Goal: Information Seeking & Learning: Learn about a topic

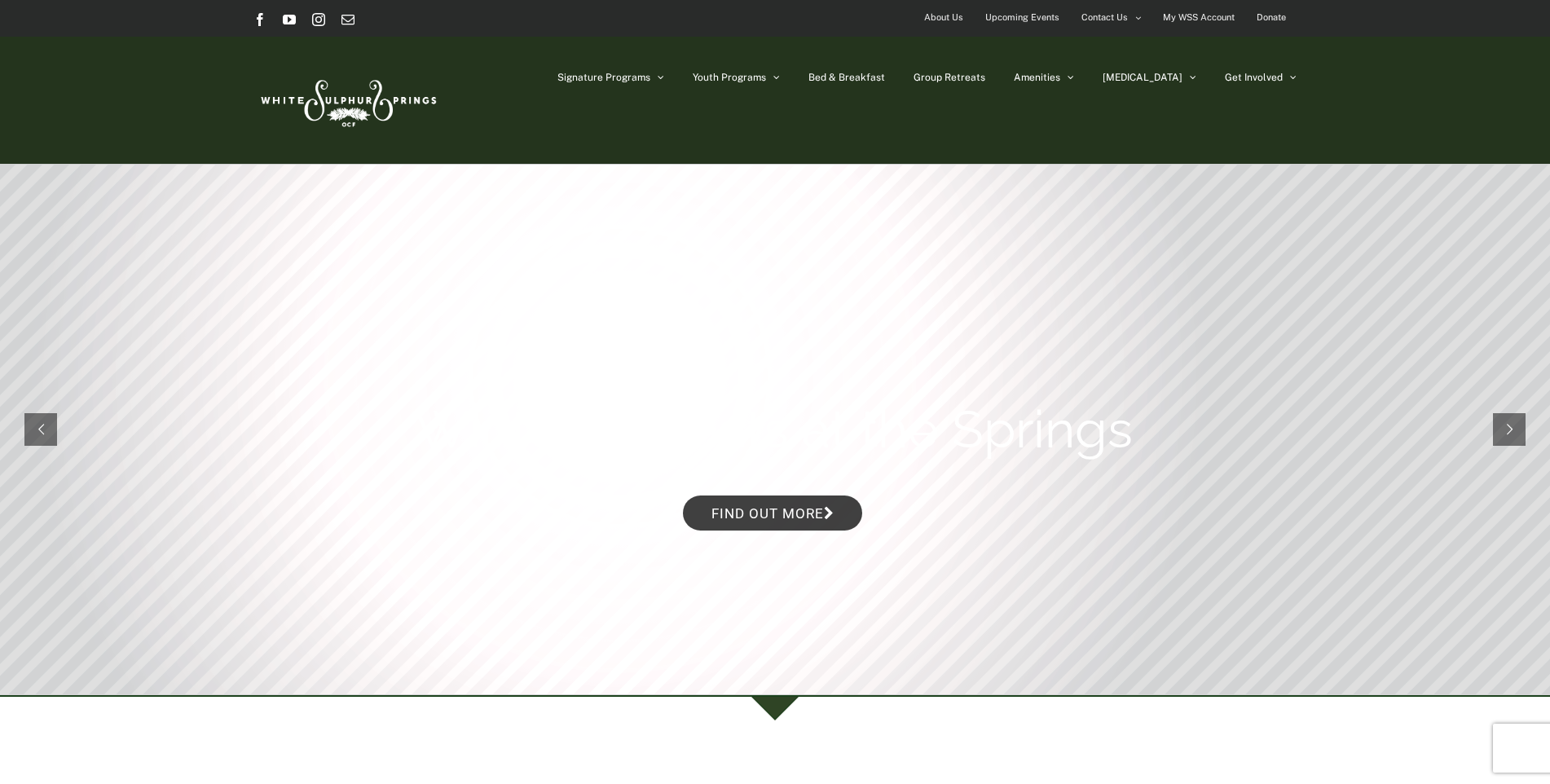
scroll to position [326, 0]
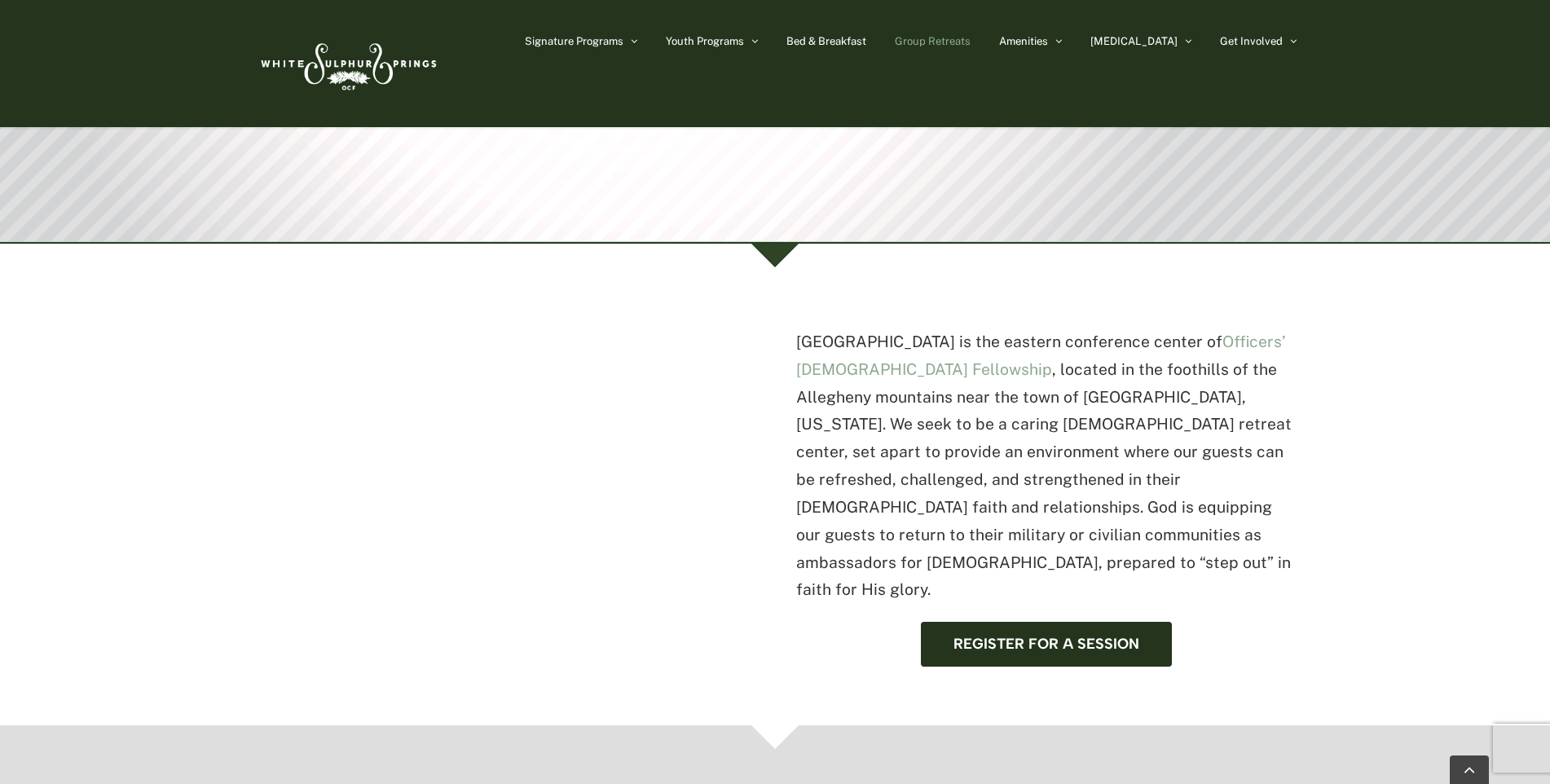
click at [971, 36] on span "Group Retreats" at bounding box center [933, 41] width 76 height 10
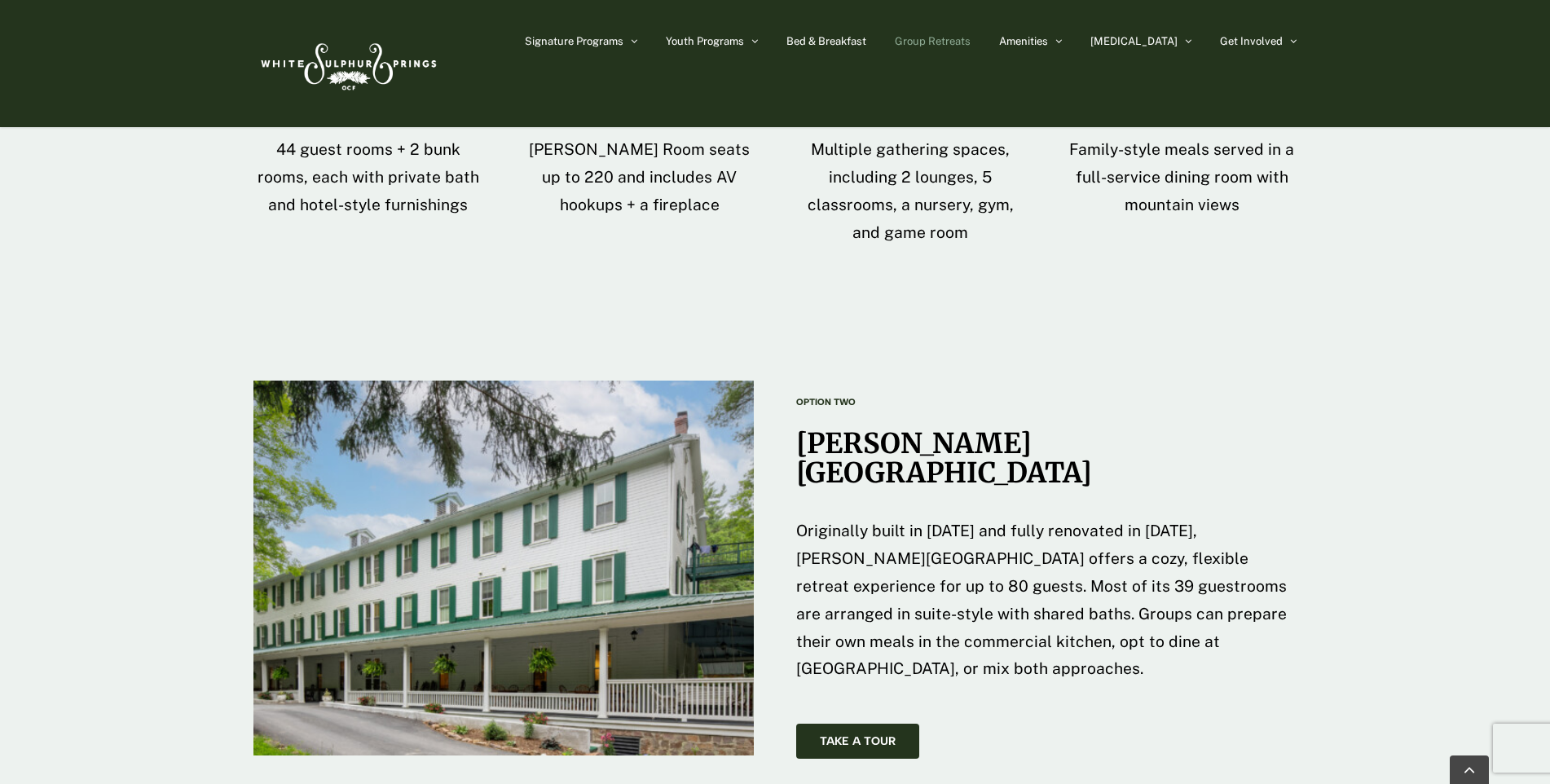
scroll to position [2281, 0]
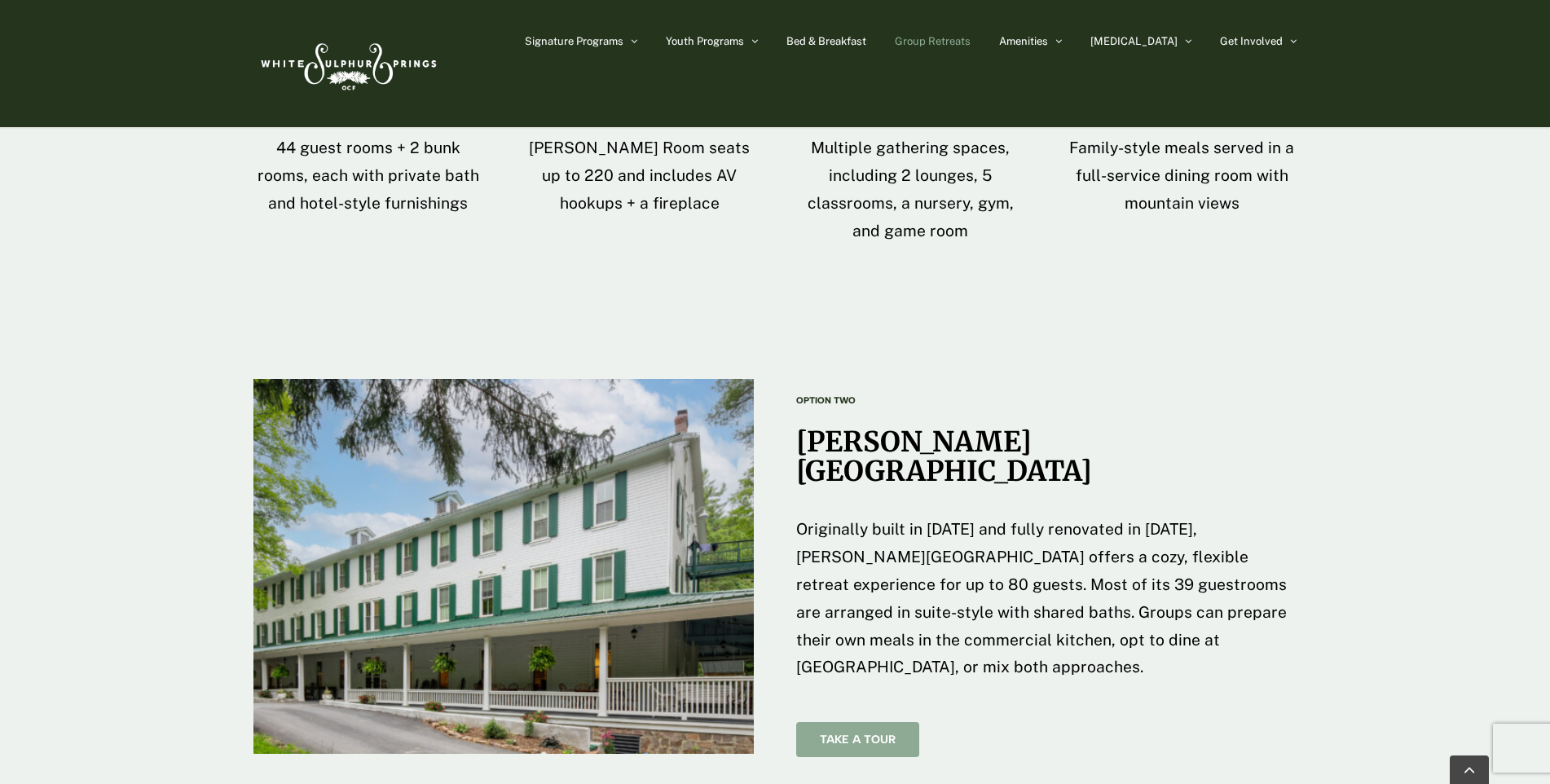
click at [847, 733] on span "Take A Tour" at bounding box center [858, 739] width 76 height 14
click at [866, 733] on span "Take A Tour" at bounding box center [858, 739] width 76 height 14
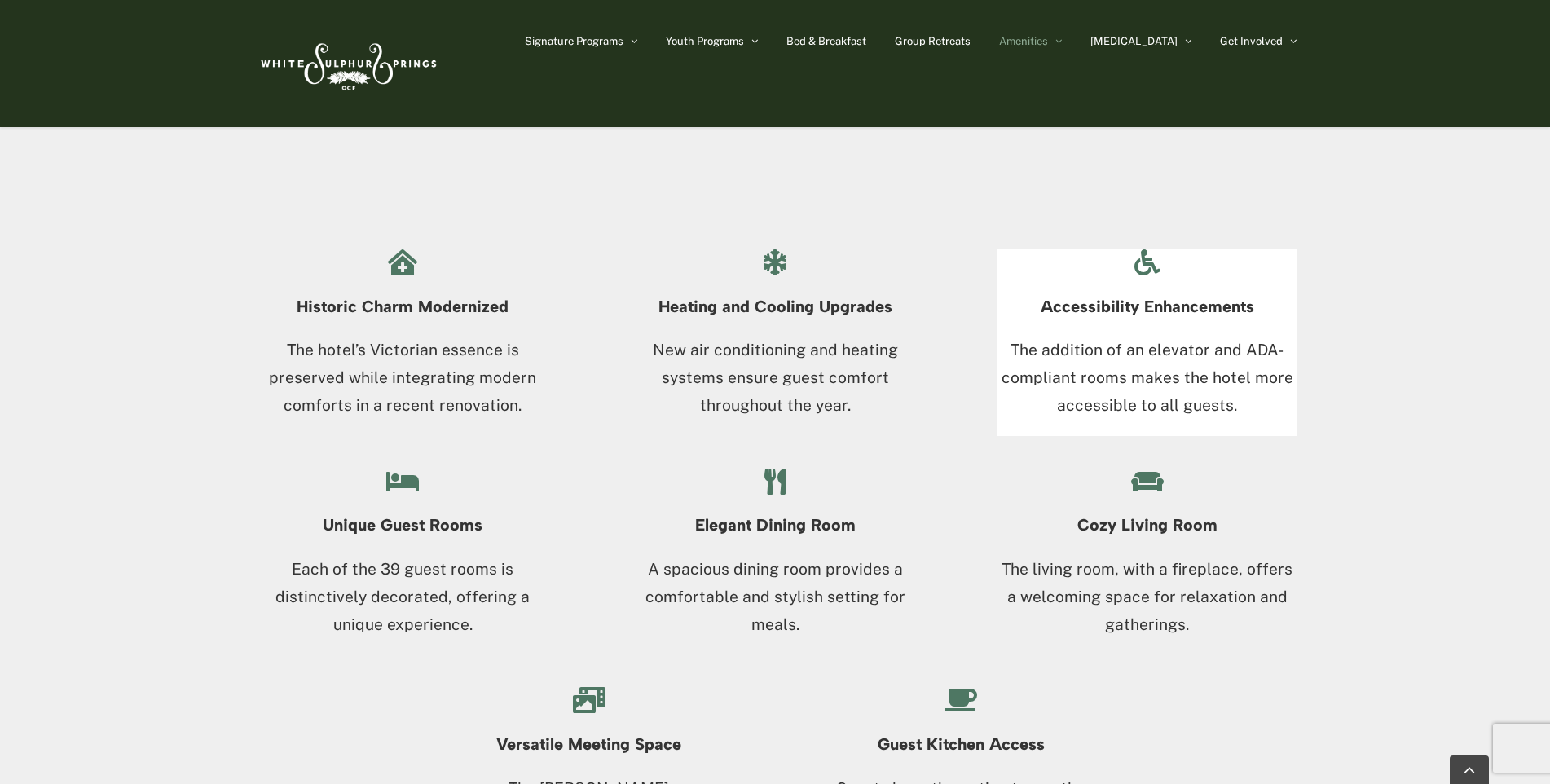
scroll to position [1467, 0]
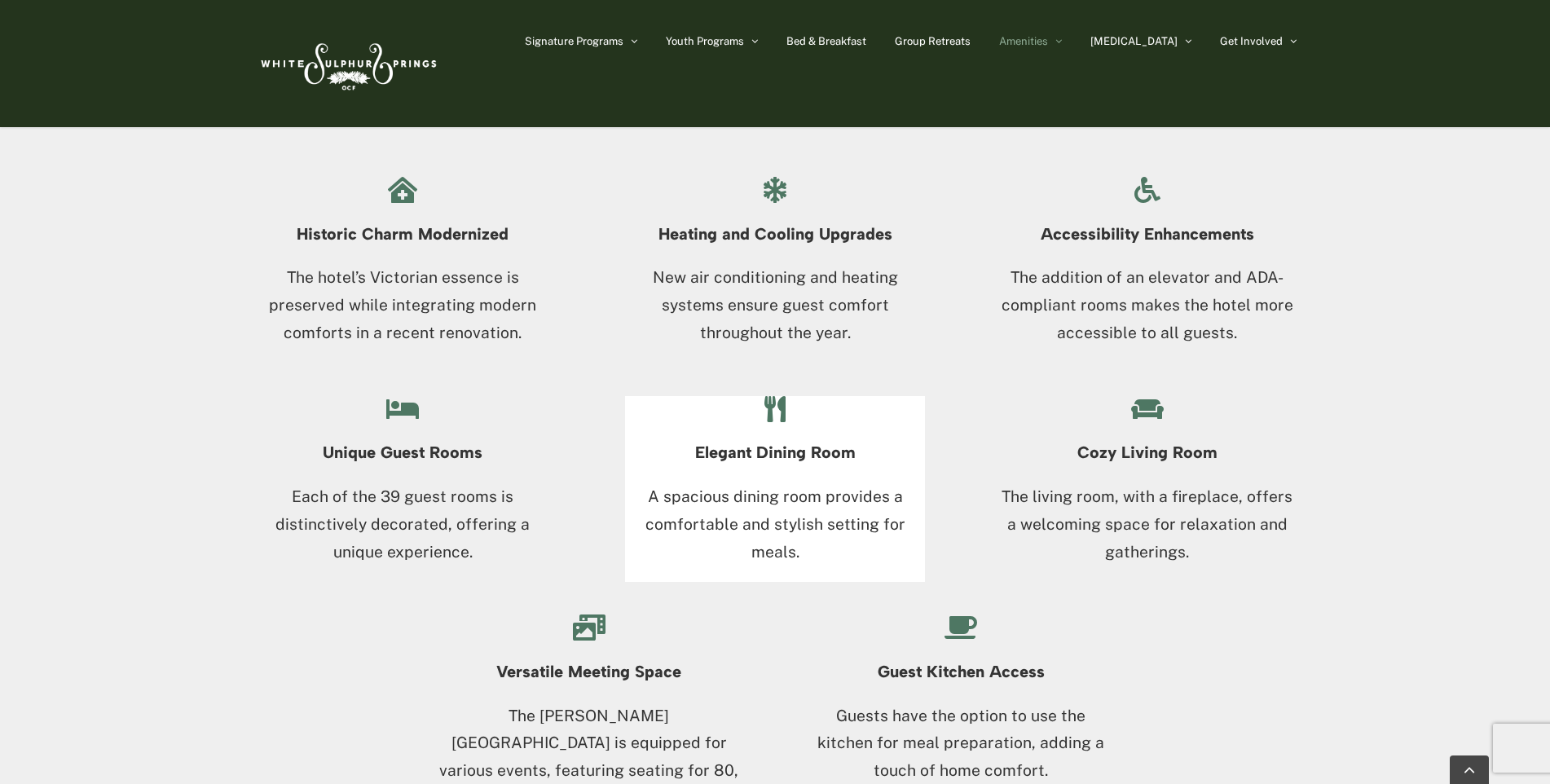
click at [757, 456] on h4 "Elegant Dining Room" at bounding box center [774, 452] width 299 height 18
click at [772, 454] on h4 "Elegant Dining Room" at bounding box center [774, 452] width 299 height 18
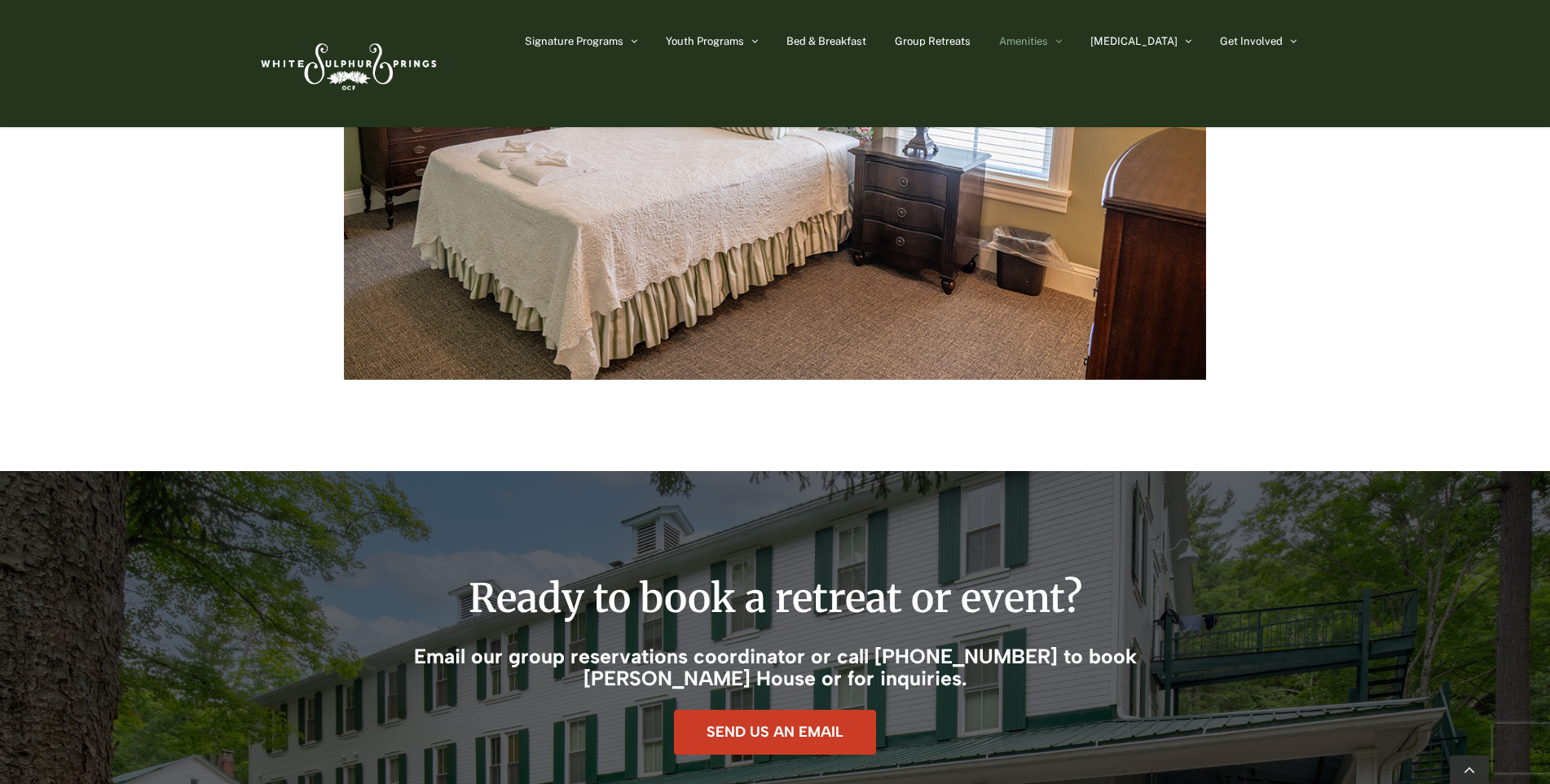
scroll to position [2525, 0]
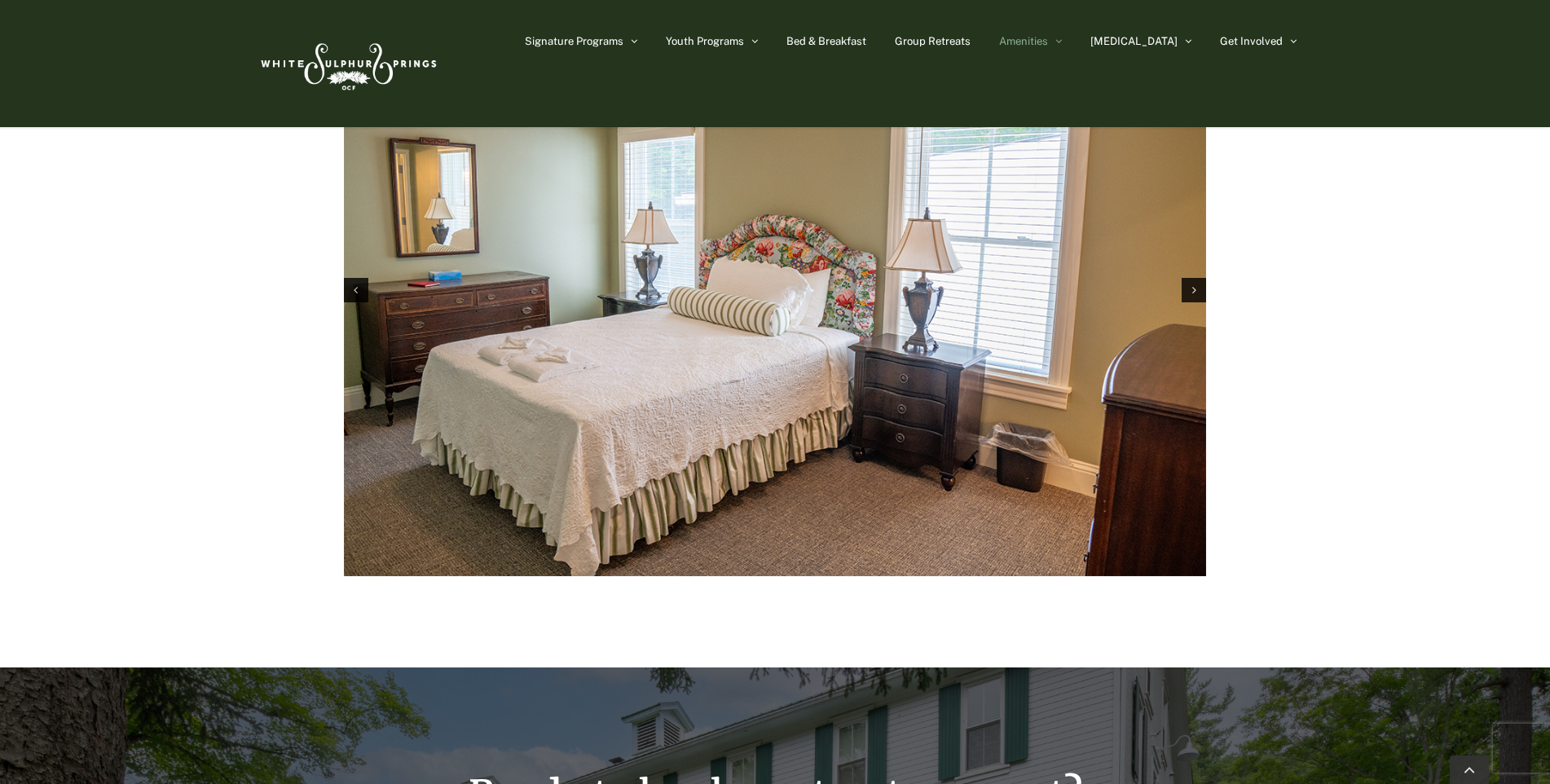
click at [1191, 278] on img "1 / 11" at bounding box center [775, 289] width 862 height 574
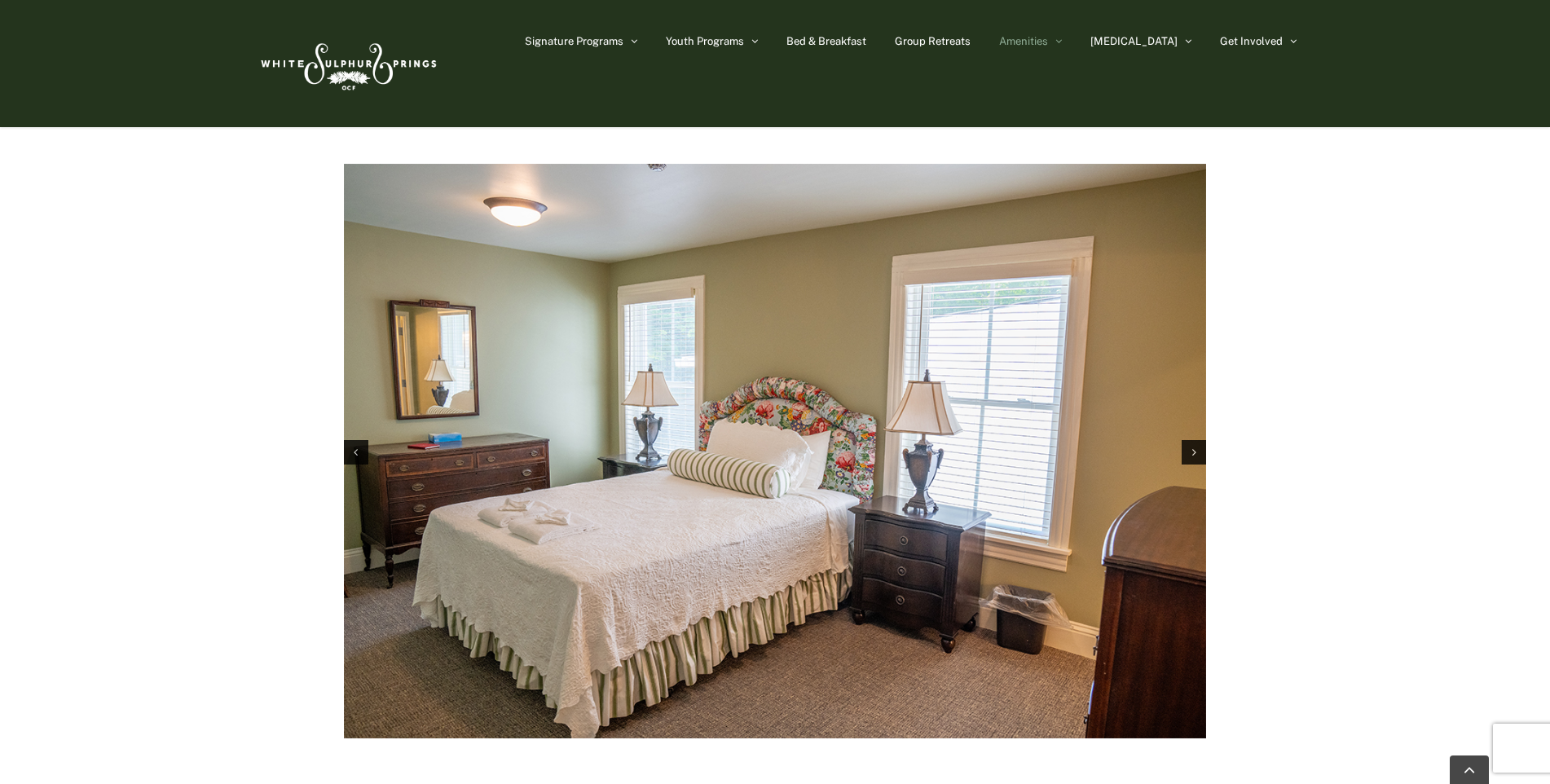
scroll to position [2362, 0]
click at [1188, 441] on div "Next slide" at bounding box center [1194, 453] width 25 height 25
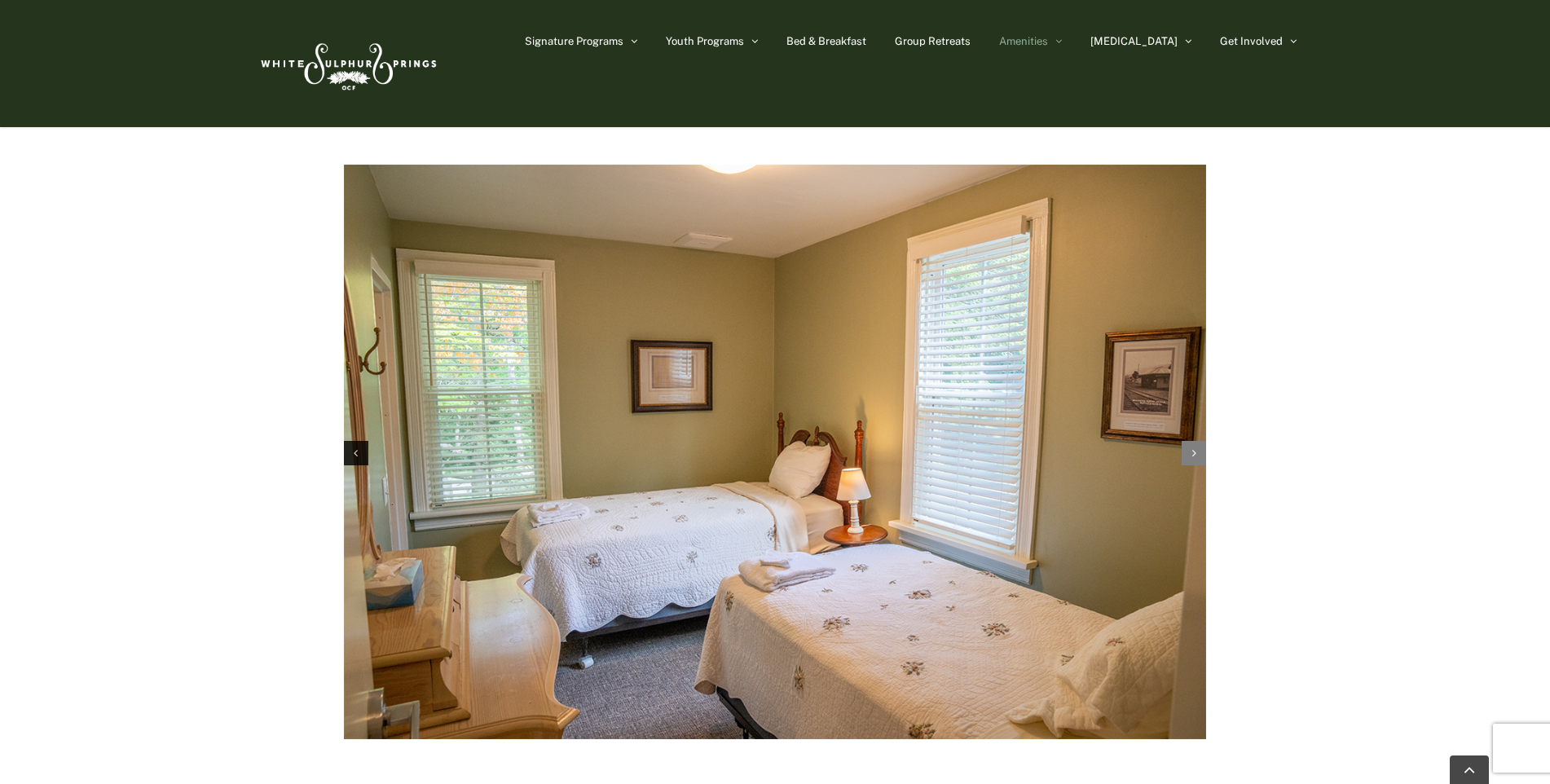
click at [1188, 441] on div "Next slide" at bounding box center [1194, 453] width 25 height 25
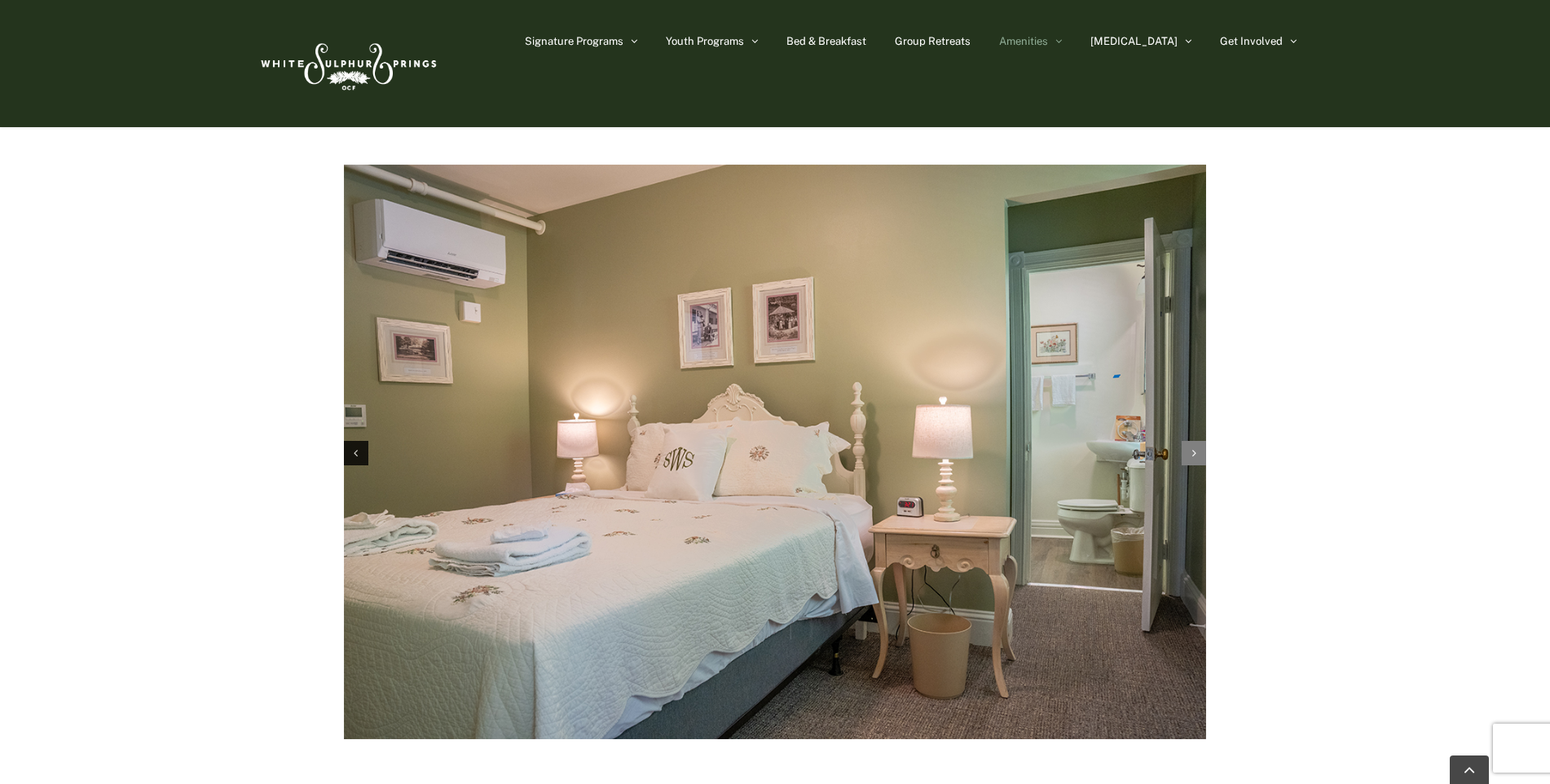
click at [1190, 441] on div "Next slide" at bounding box center [1194, 453] width 25 height 25
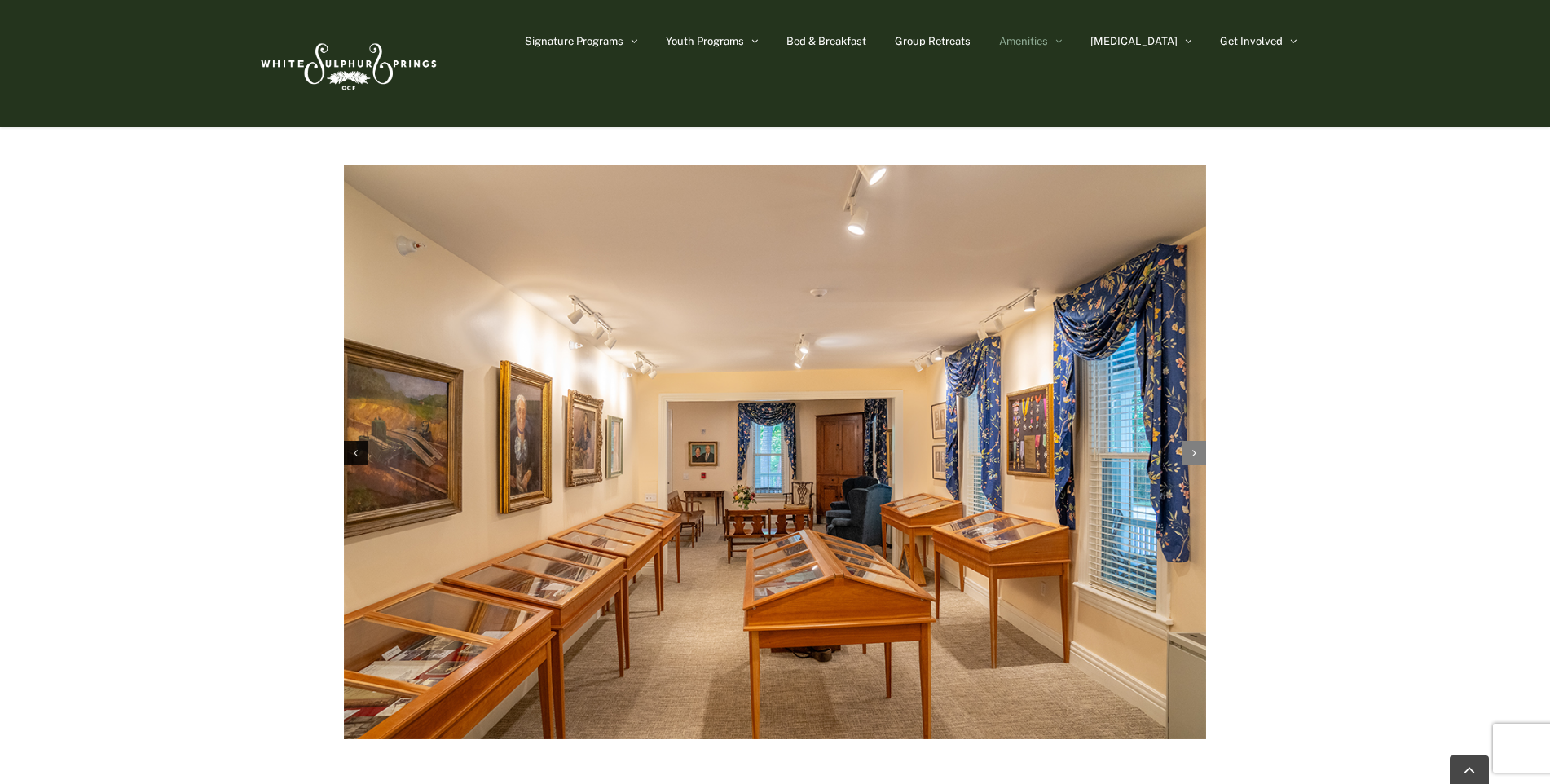
click at [1190, 441] on div "Next slide" at bounding box center [1194, 453] width 25 height 25
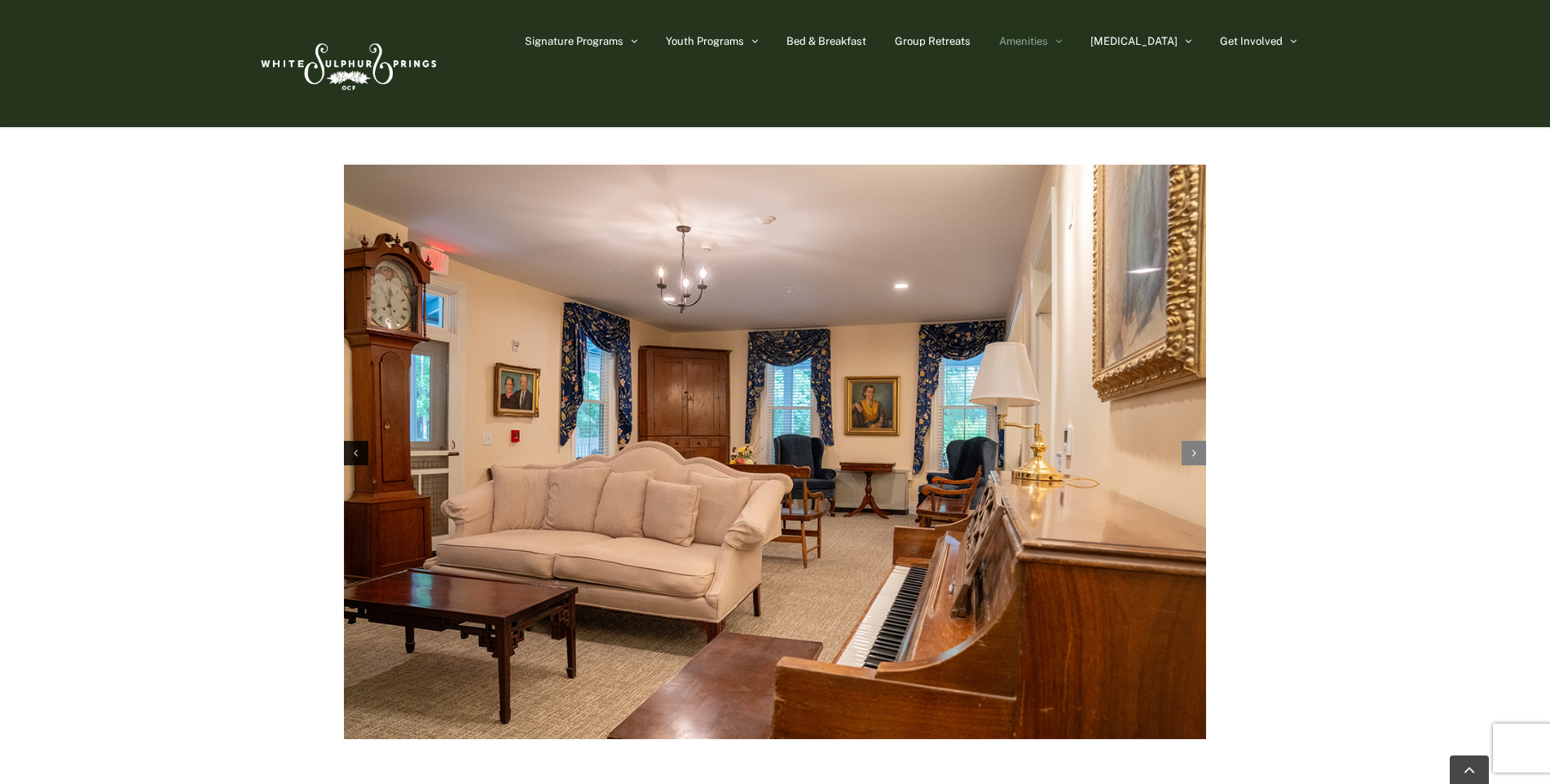
click at [1190, 441] on div "Next slide" at bounding box center [1194, 453] width 25 height 25
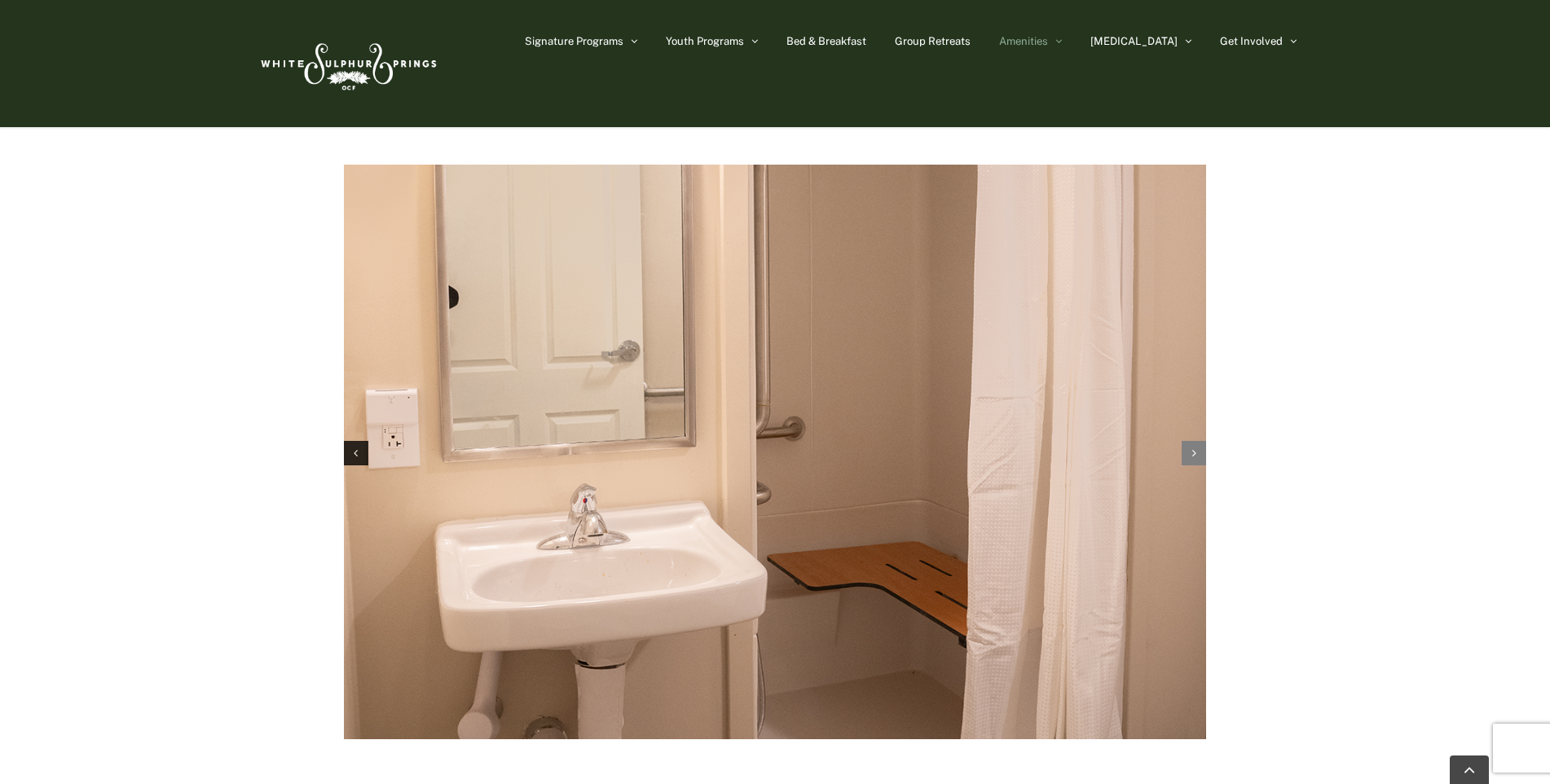
click at [1190, 441] on div "Next slide" at bounding box center [1194, 453] width 25 height 25
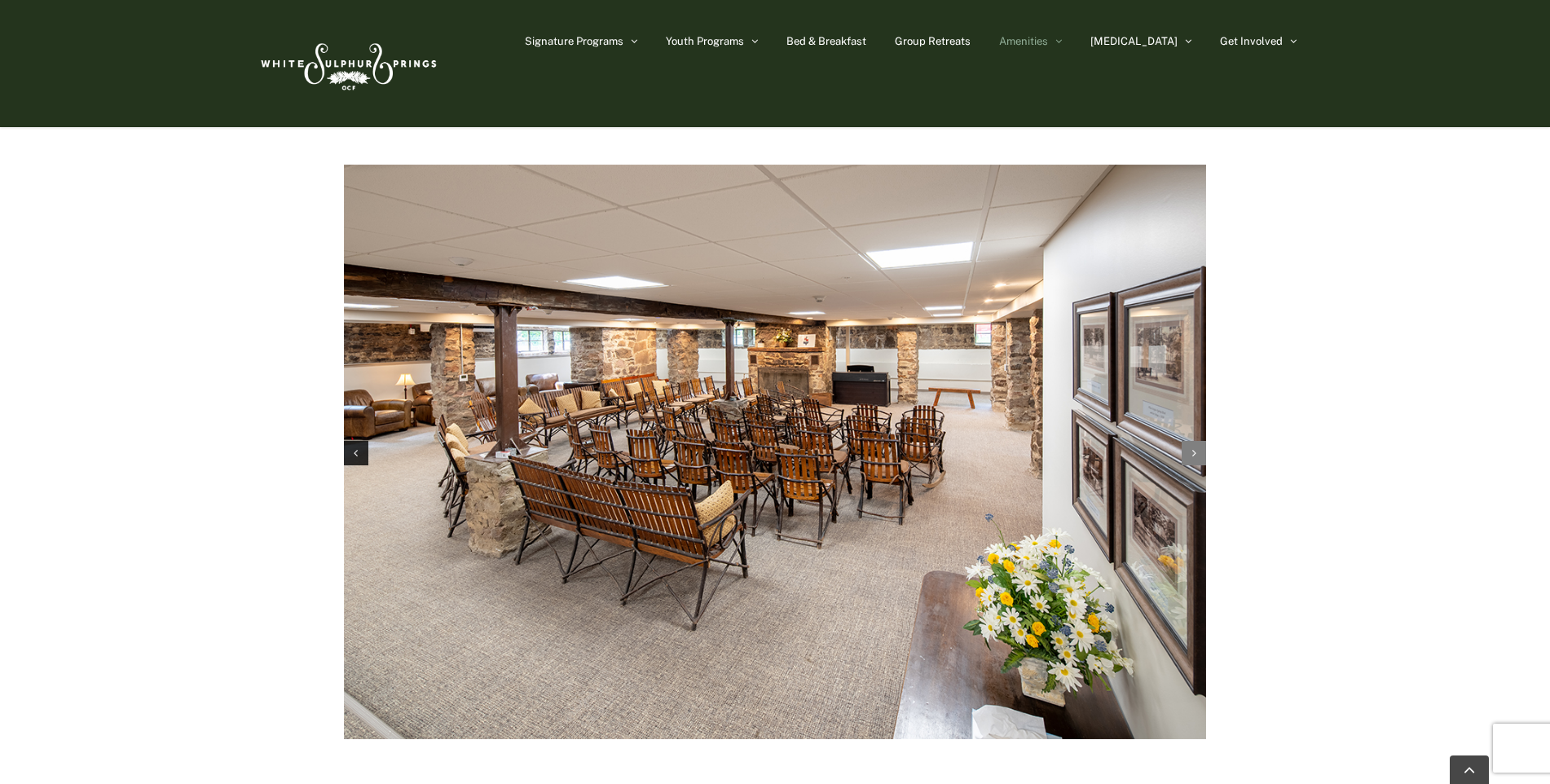
click at [1190, 441] on div "Next slide" at bounding box center [1194, 453] width 25 height 25
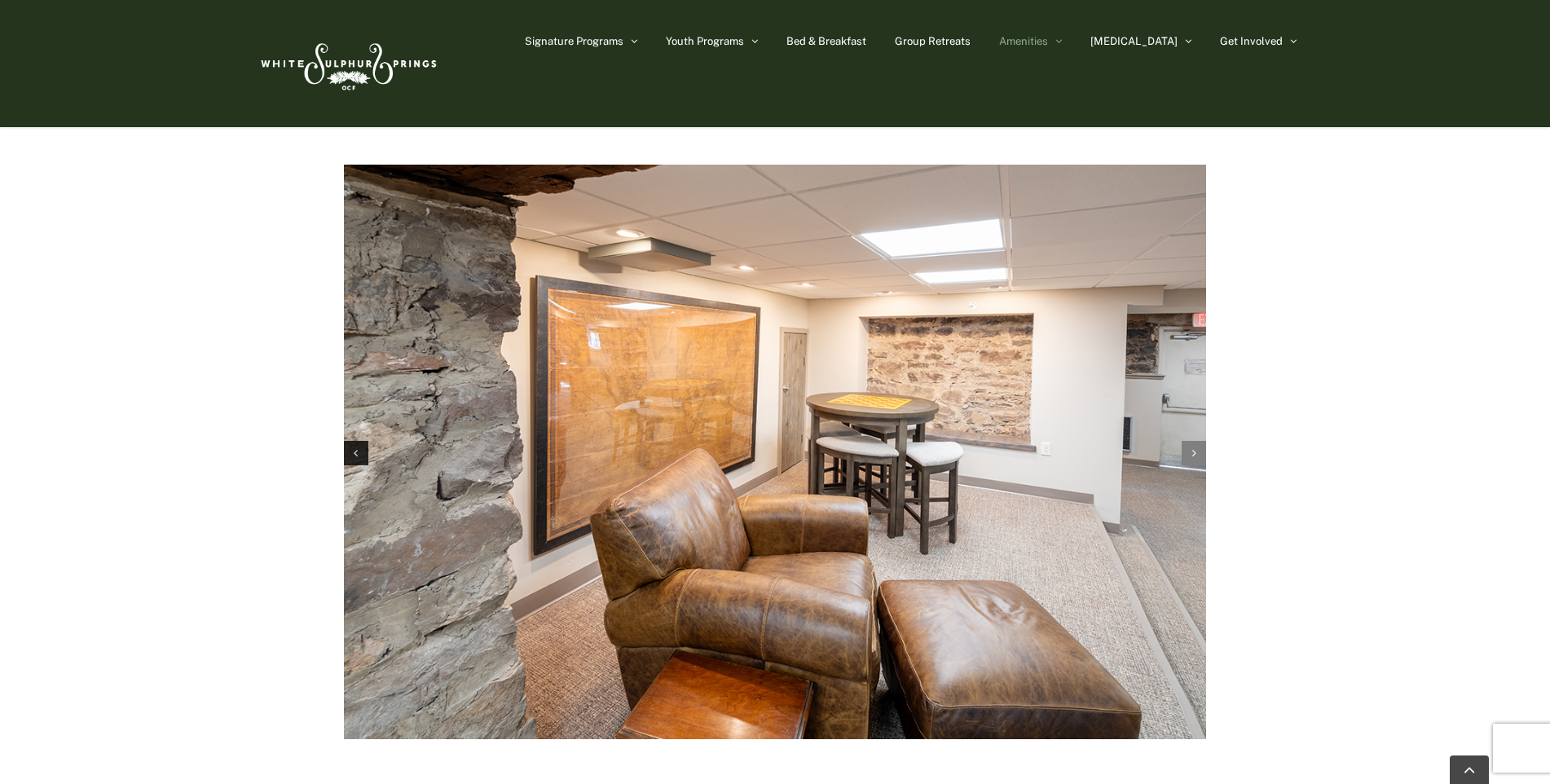
click at [1185, 441] on div "Next slide" at bounding box center [1194, 453] width 25 height 25
